Goal: Transaction & Acquisition: Book appointment/travel/reservation

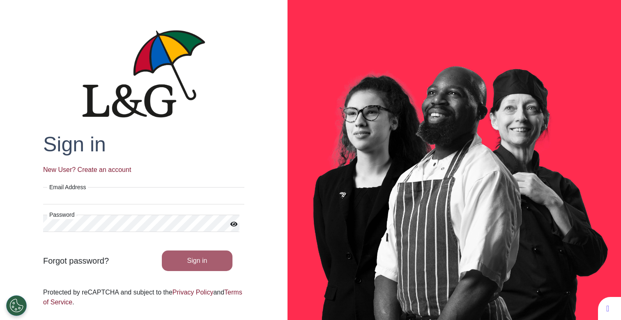
click at [128, 193] on input "Email Address" at bounding box center [143, 195] width 201 height 17
type input "**********"
click at [220, 257] on button "Sign in" at bounding box center [197, 260] width 71 height 21
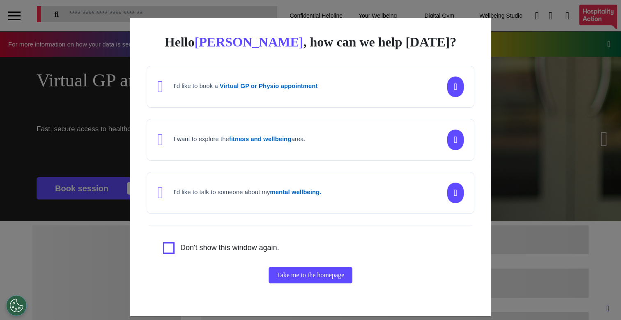
scroll to position [0, 310]
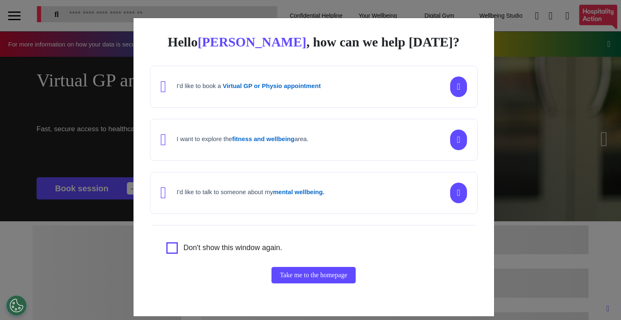
click at [87, 168] on div "Hello [PERSON_NAME] , how can we help [DATE]? I'd like to book a Virtual GP or …" at bounding box center [310, 160] width 621 height 320
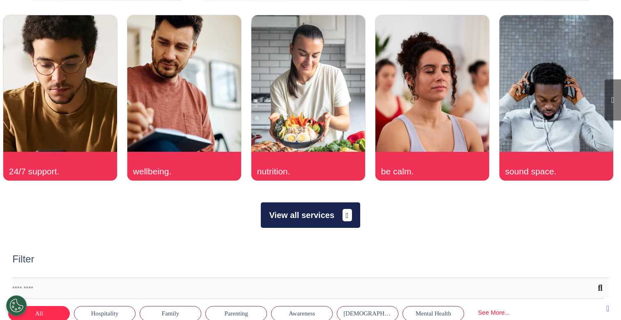
click at [317, 219] on button "View all services" at bounding box center [310, 214] width 99 height 25
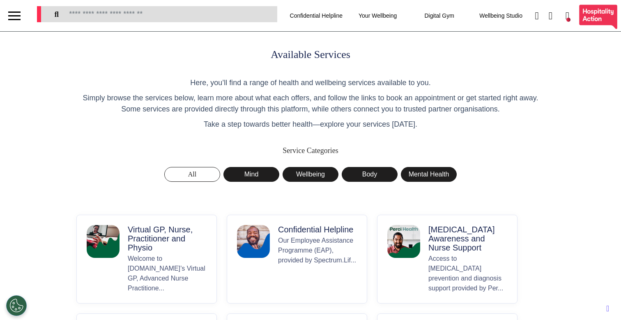
click at [151, 250] on p "Virtual GP, Nurse, Practitioner and Physio" at bounding box center [167, 238] width 79 height 27
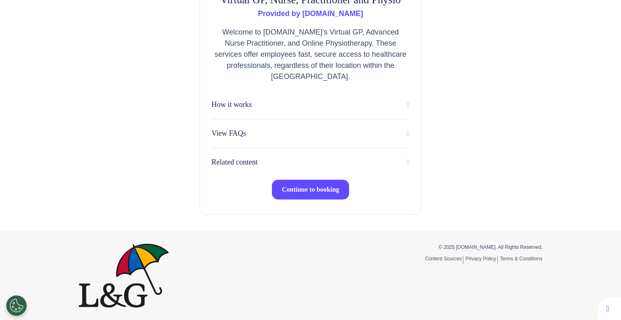
click at [303, 190] on span "Continue to booking" at bounding box center [311, 189] width 58 height 7
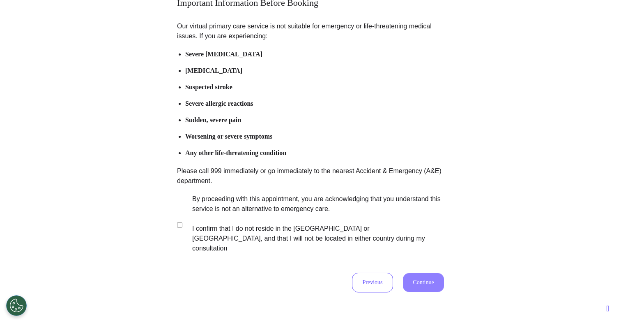
scroll to position [81, 0]
click at [229, 213] on label "By proceeding with this appointment, you are acknowledging that you understand …" at bounding box center [312, 223] width 257 height 59
click at [422, 274] on button "Continue" at bounding box center [423, 282] width 41 height 19
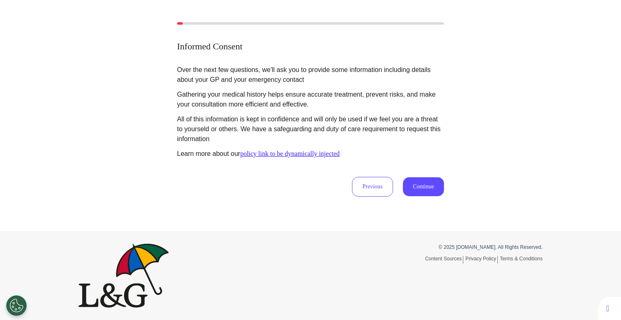
scroll to position [38, 0]
click at [430, 187] on button "Continue" at bounding box center [423, 186] width 41 height 19
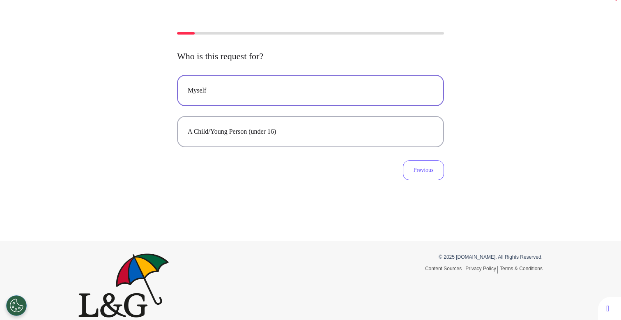
scroll to position [27, 0]
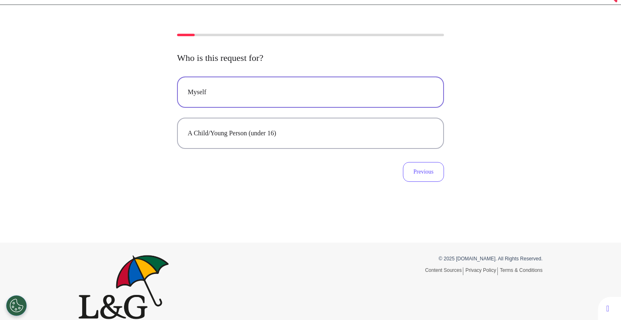
click at [341, 105] on button "Myself" at bounding box center [310, 91] width 267 height 31
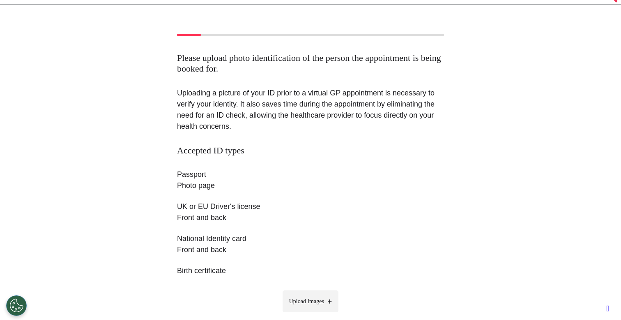
click at [316, 304] on span "Upload Images" at bounding box center [306, 301] width 35 height 9
click at [316, 314] on input "Upload Images" at bounding box center [311, 318] width 78 height 9
type input "**********"
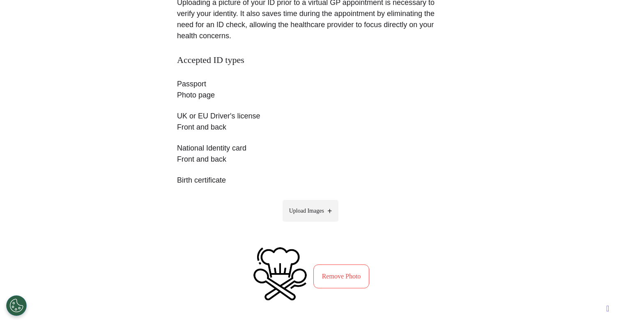
scroll to position [255, 0]
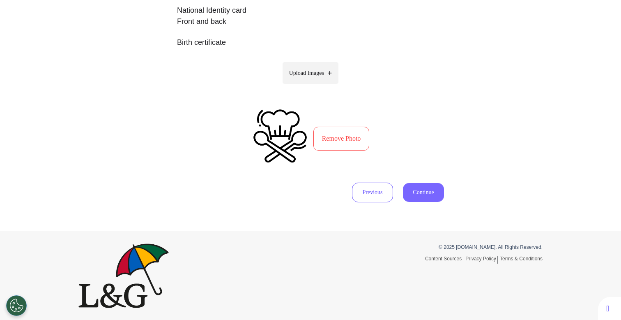
click at [403, 195] on button "Continue" at bounding box center [423, 192] width 41 height 19
select select "******"
